Goal: Information Seeking & Learning: Learn about a topic

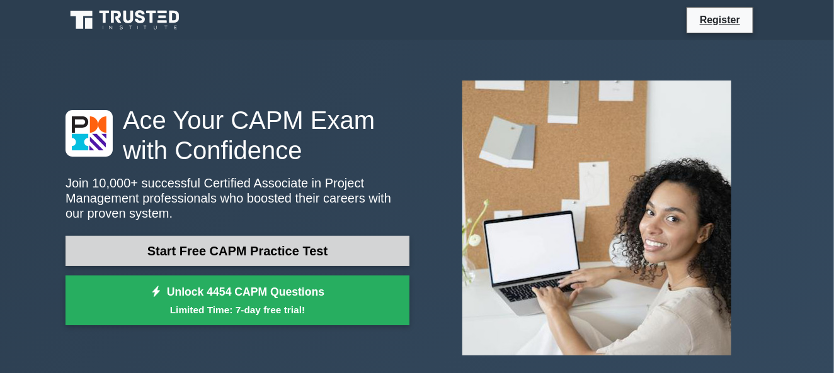
drag, startPoint x: 281, startPoint y: 259, endPoint x: 234, endPoint y: 256, distance: 46.7
click at [234, 256] on link "Start Free CAPM Practice Test" at bounding box center [238, 251] width 344 height 30
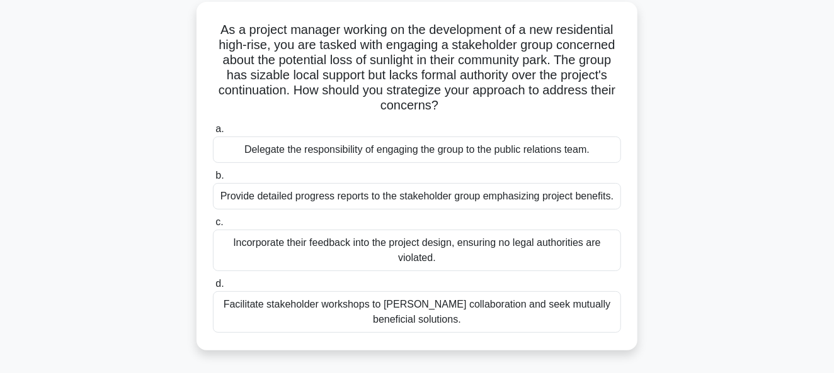
scroll to position [84, 0]
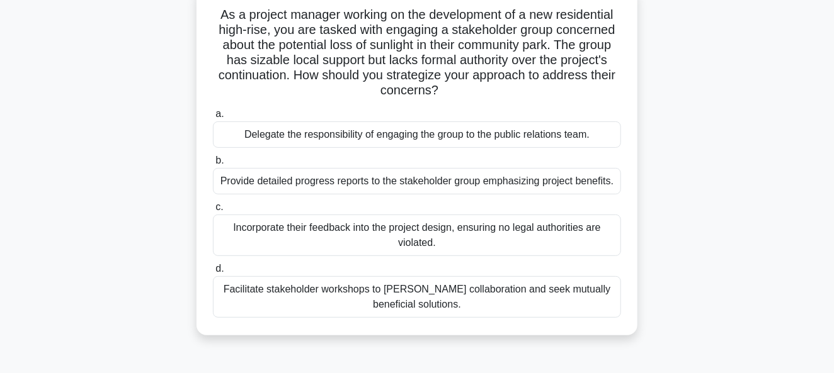
click at [339, 291] on div "Facilitate stakeholder workshops to [PERSON_NAME] collaboration and seek mutual…" at bounding box center [417, 297] width 408 height 42
click at [213, 273] on input "d. Facilitate stakeholder workshops to [PERSON_NAME] collaboration and seek mut…" at bounding box center [213, 269] width 0 height 8
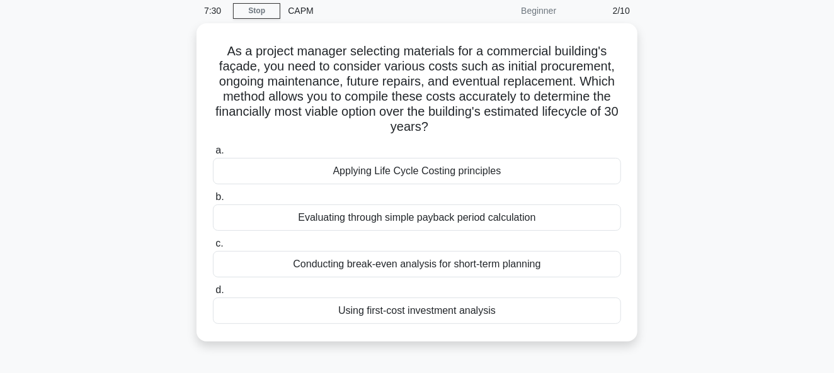
scroll to position [76, 0]
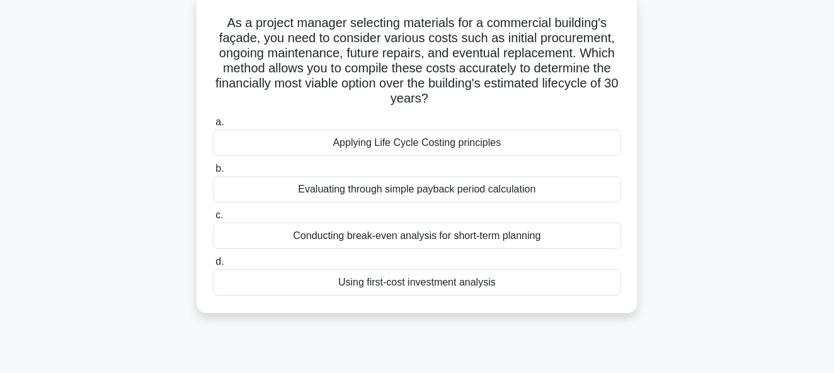
click at [370, 192] on div "Evaluating through simple payback period calculation" at bounding box center [417, 189] width 408 height 26
click at [213, 173] on input "b. Evaluating through simple payback period calculation" at bounding box center [213, 169] width 0 height 8
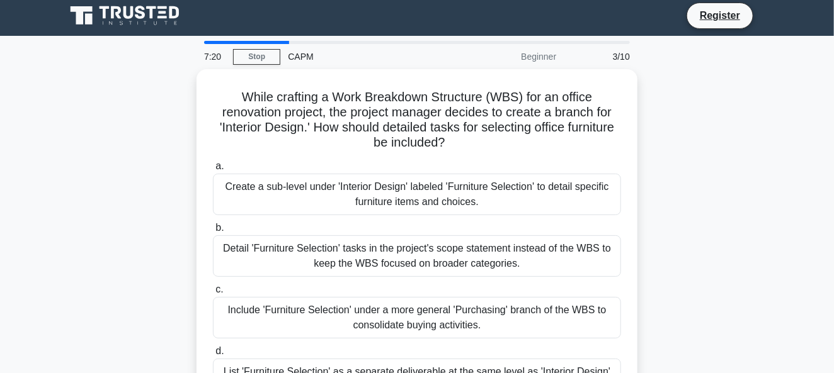
scroll to position [0, 0]
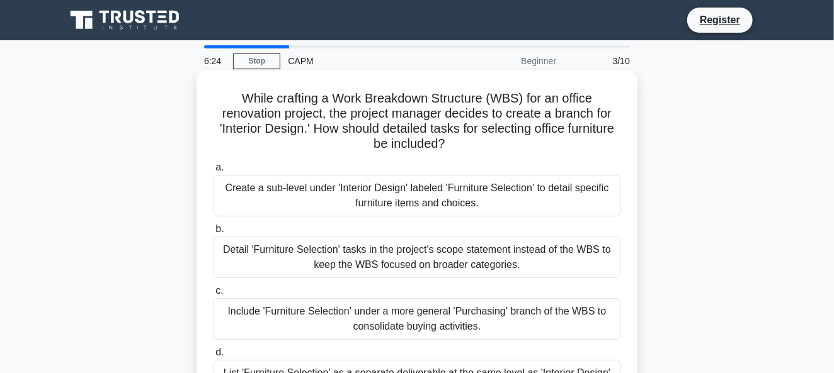
click at [237, 272] on div "Detail 'Furniture Selection' tasks in the project's scope statement instead of …" at bounding box center [417, 258] width 408 height 42
click at [213, 234] on input "b. Detail 'Furniture Selection' tasks in the project's scope statement instead …" at bounding box center [213, 229] width 0 height 8
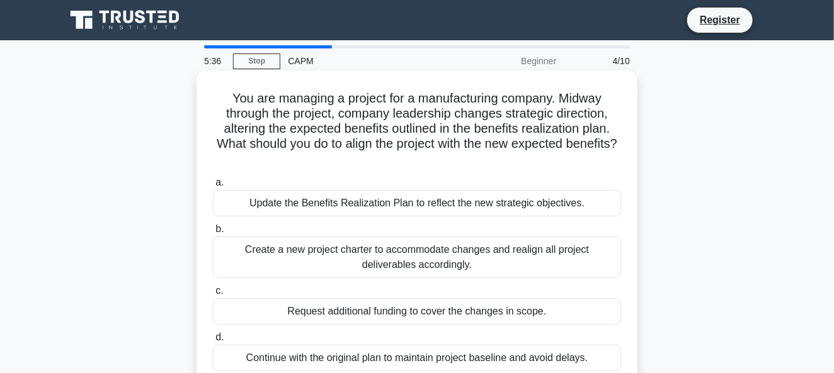
click at [284, 270] on div "Create a new project charter to accommodate changes and realign all project del…" at bounding box center [417, 258] width 408 height 42
click at [213, 234] on input "b. Create a new project charter to accommodate changes and realign all project …" at bounding box center [213, 229] width 0 height 8
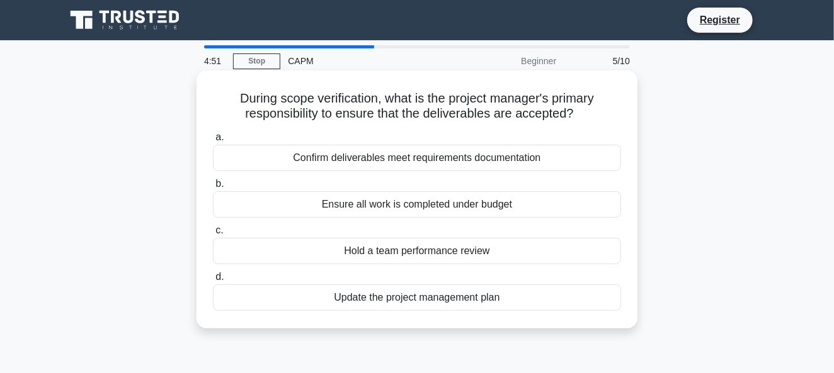
click at [336, 161] on div "Confirm deliverables meet requirements documentation" at bounding box center [417, 158] width 408 height 26
click at [213, 142] on input "a. Confirm deliverables meet requirements documentation" at bounding box center [213, 138] width 0 height 8
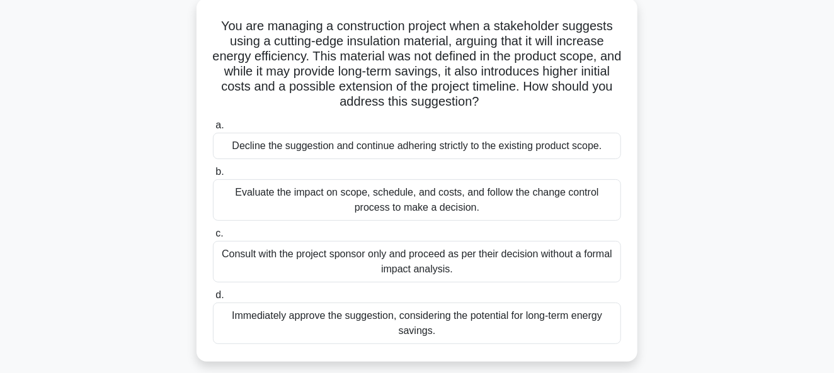
scroll to position [100, 0]
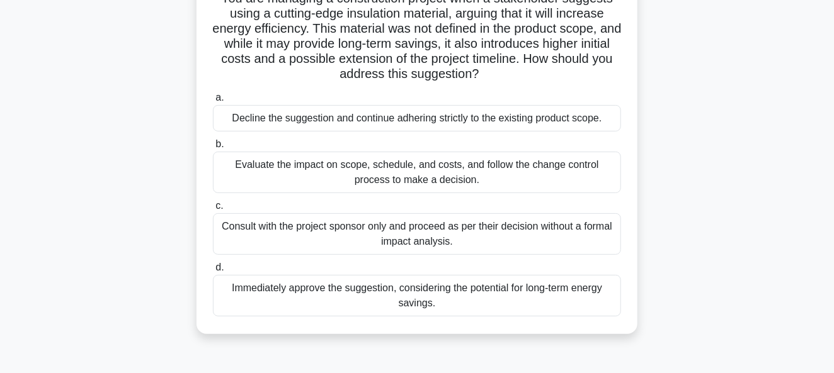
click at [331, 114] on div "Decline the suggestion and continue adhering strictly to the existing product s…" at bounding box center [417, 118] width 408 height 26
click at [213, 102] on input "a. Decline the suggestion and continue adhering strictly to the existing produc…" at bounding box center [213, 98] width 0 height 8
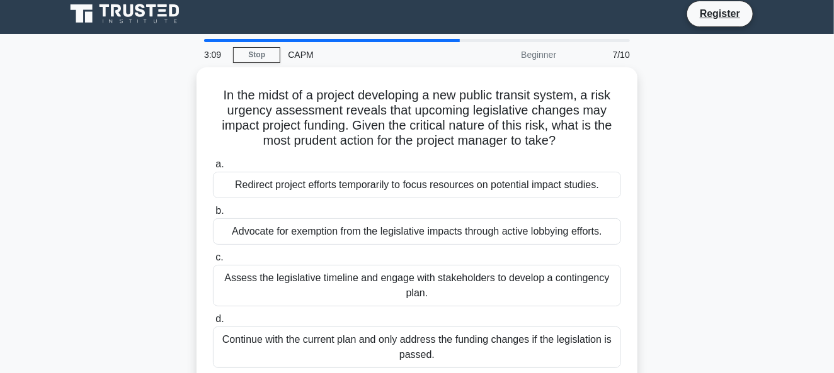
scroll to position [0, 0]
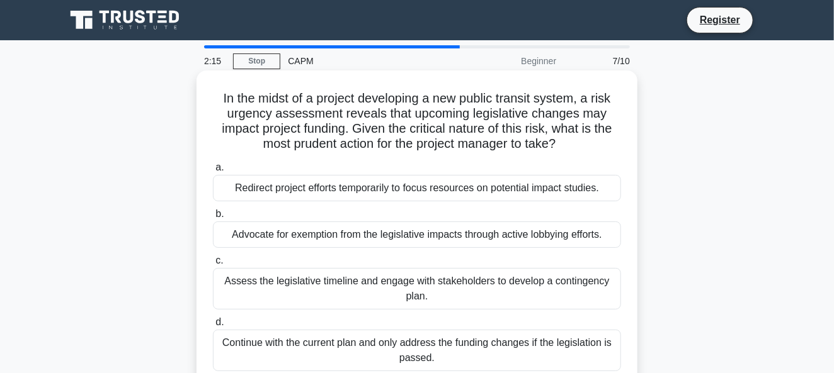
click at [395, 195] on div "Redirect project efforts temporarily to focus resources on potential impact stu…" at bounding box center [417, 188] width 408 height 26
click at [213, 172] on input "a. Redirect project efforts temporarily to focus resources on potential impact …" at bounding box center [213, 168] width 0 height 8
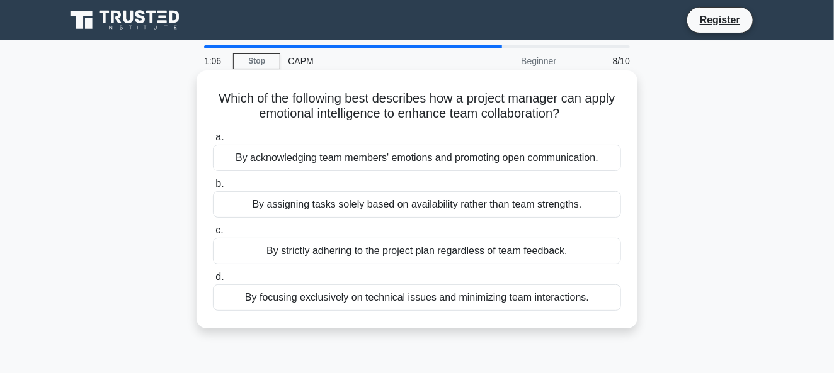
click at [288, 162] on div "By acknowledging team members' emotions and promoting open communication." at bounding box center [417, 158] width 408 height 26
click at [213, 142] on input "a. By acknowledging team members' emotions and promoting open communication." at bounding box center [213, 138] width 0 height 8
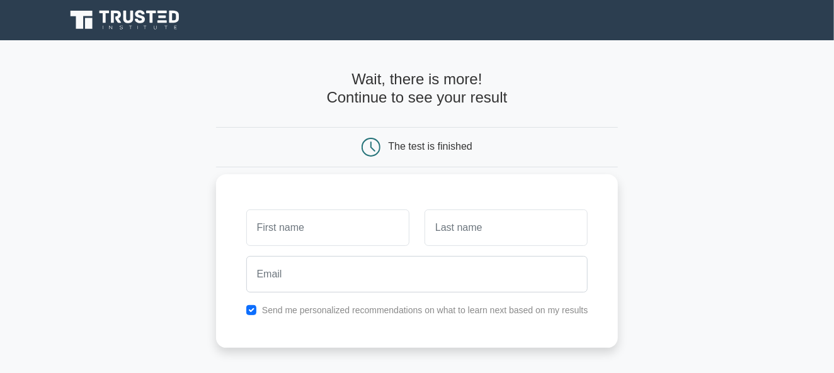
click at [262, 228] on input "text" at bounding box center [327, 228] width 163 height 37
type input "s"
type input "a"
type input "Acayo"
click at [445, 232] on input "text" at bounding box center [505, 228] width 163 height 37
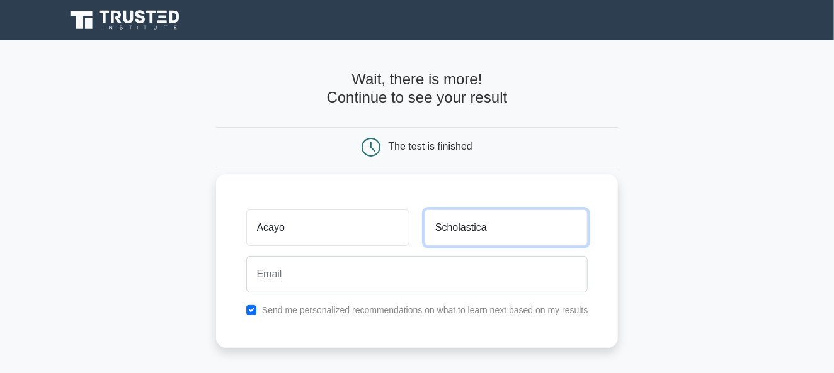
type input "Scholastica"
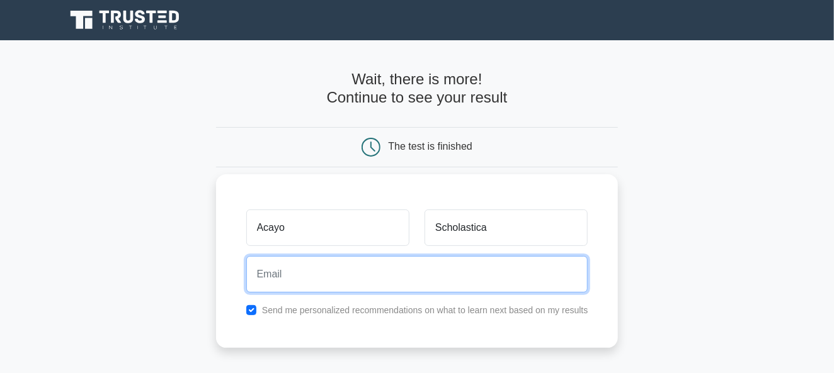
click at [284, 273] on input "email" at bounding box center [417, 274] width 342 height 37
type input "acayoschola86@gmail.com"
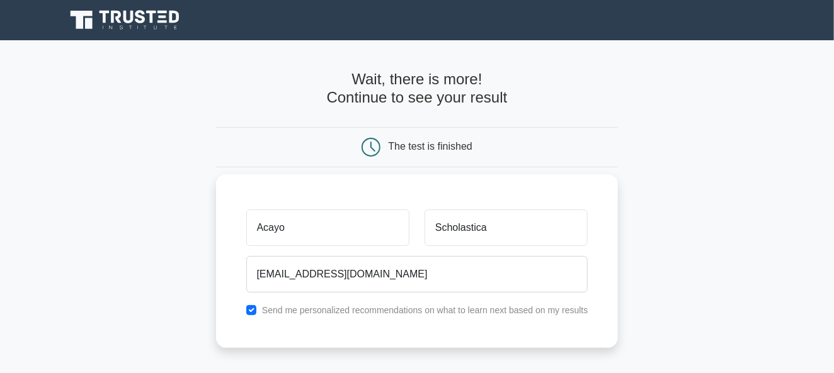
click at [292, 315] on label "Send me personalized recommendations on what to learn next based on my results" at bounding box center [425, 310] width 326 height 10
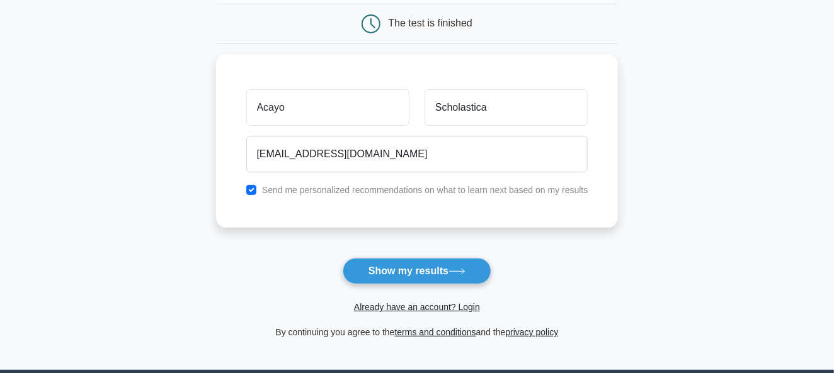
scroll to position [125, 0]
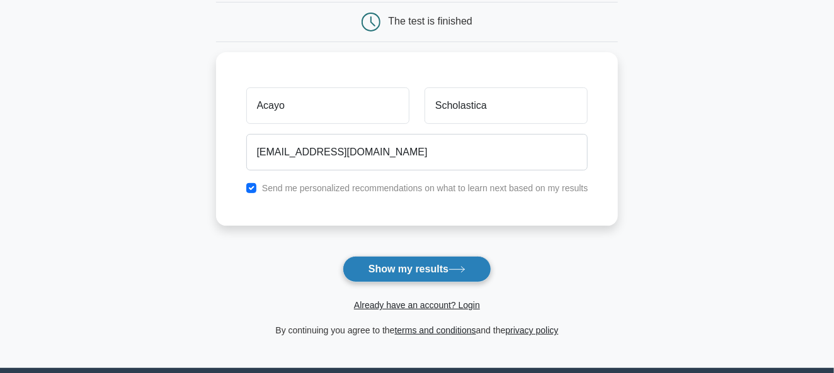
click at [423, 268] on button "Show my results" at bounding box center [417, 269] width 149 height 26
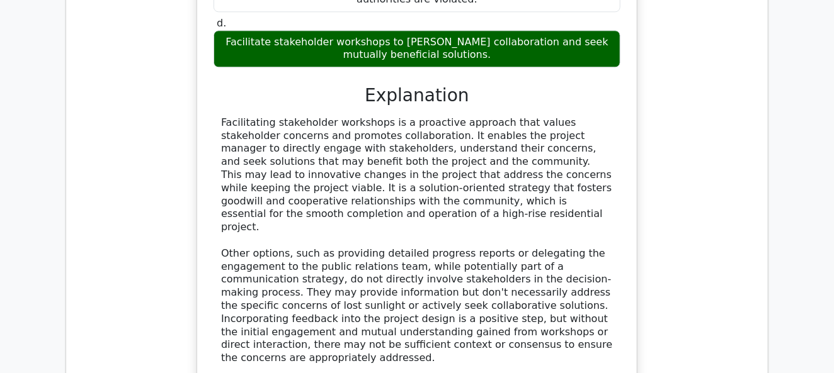
scroll to position [1419, 0]
